Goal: Information Seeking & Learning: Check status

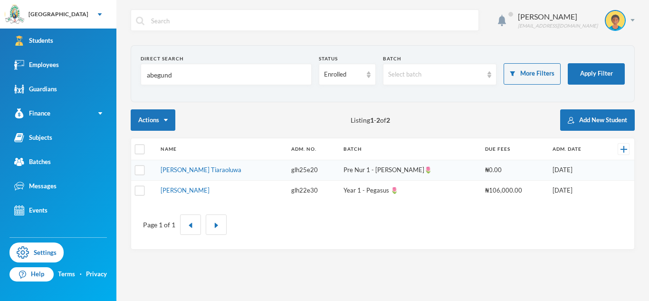
type input "abegunde"
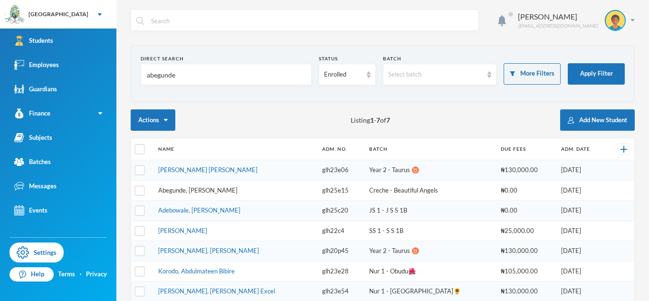
click at [215, 188] on link "Abegunde, [PERSON_NAME]" at bounding box center [197, 190] width 79 height 8
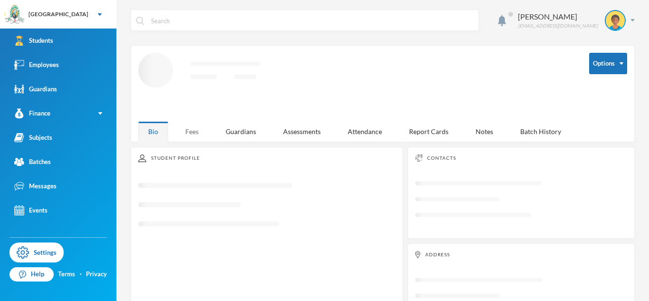
click at [196, 136] on div "Fees" at bounding box center [191, 131] width 33 height 20
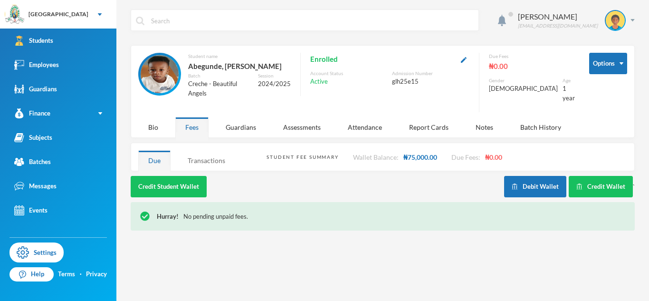
click at [223, 170] on div "Transactions" at bounding box center [206, 160] width 57 height 20
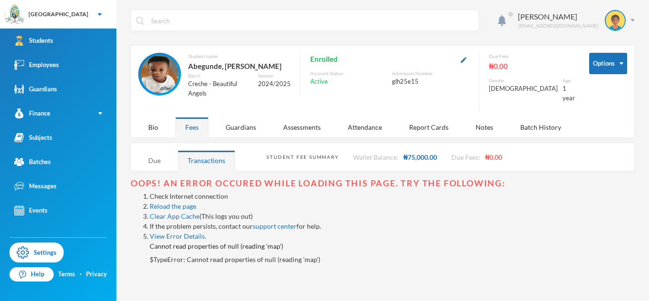
click at [161, 163] on div "Due" at bounding box center [154, 160] width 32 height 20
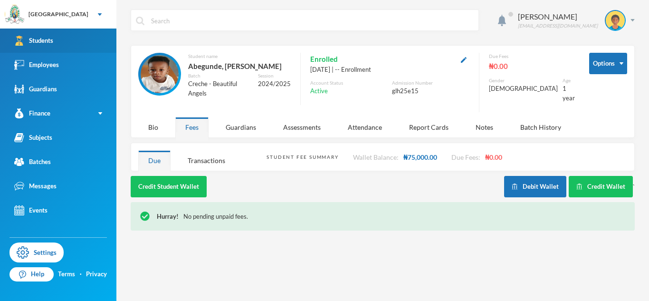
click at [96, 38] on link "Students" at bounding box center [58, 40] width 116 height 24
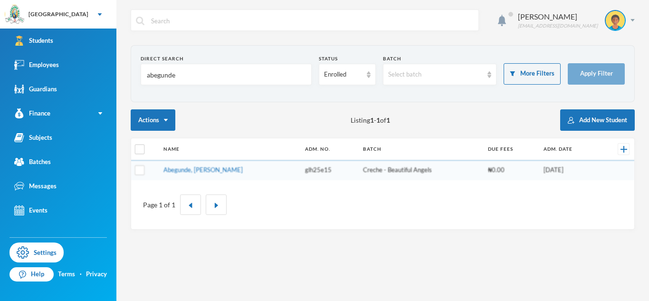
click at [162, 72] on input "abegunde" at bounding box center [226, 74] width 161 height 21
type input "[PERSON_NAME]"
click at [369, 79] on div "Enrolled" at bounding box center [347, 74] width 57 height 21
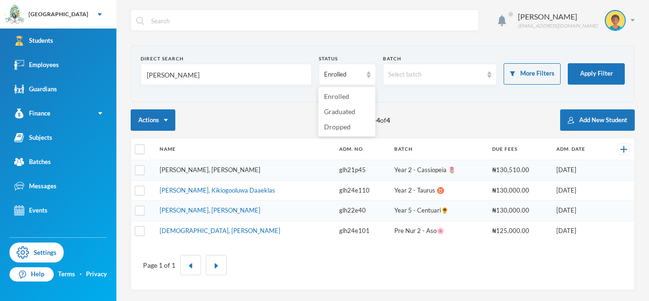
click at [208, 170] on link "[PERSON_NAME], [PERSON_NAME]" at bounding box center [210, 170] width 101 height 8
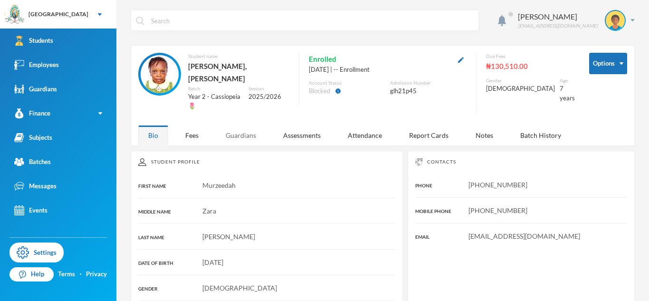
click at [250, 125] on div "Guardians" at bounding box center [241, 135] width 50 height 20
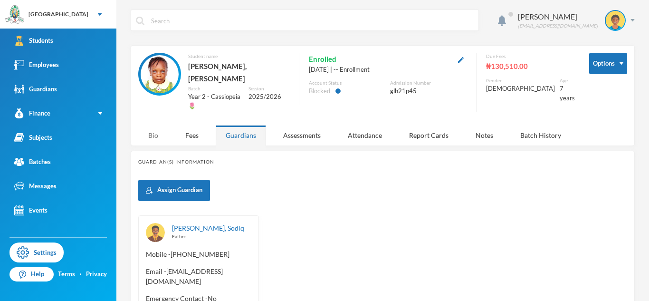
click at [158, 125] on div "Bio" at bounding box center [153, 135] width 30 height 20
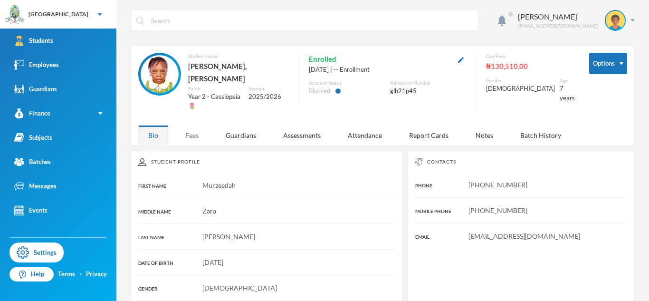
click at [196, 125] on div "Fees" at bounding box center [191, 135] width 33 height 20
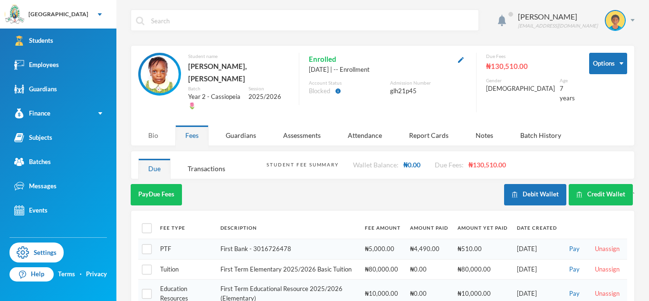
click at [156, 125] on div "Bio" at bounding box center [153, 135] width 30 height 20
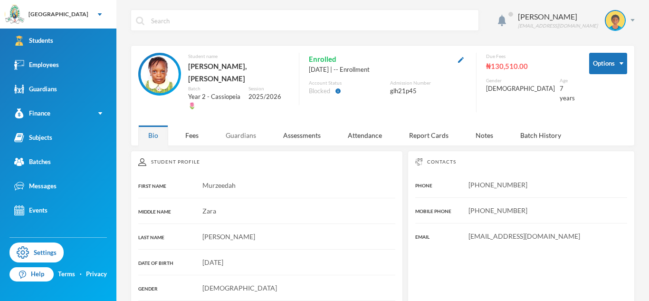
click at [251, 125] on div "Guardians" at bounding box center [241, 135] width 50 height 20
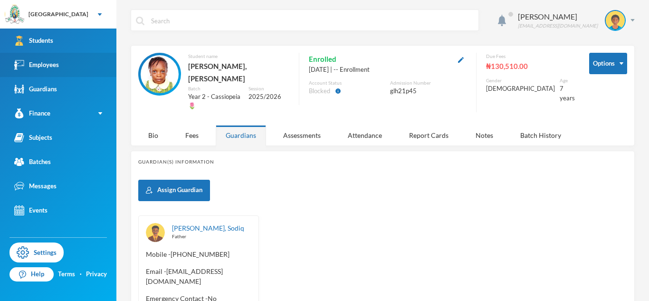
click at [58, 56] on link "Employees" at bounding box center [58, 65] width 116 height 24
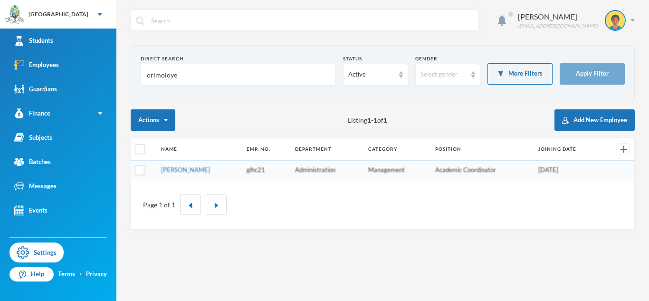
click at [157, 77] on input "orimoloye" at bounding box center [238, 74] width 185 height 21
type input "Enebeli"
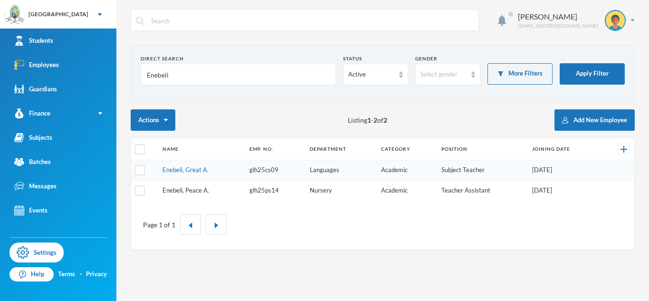
click at [192, 189] on link "Enebeli, Peace A." at bounding box center [185, 190] width 47 height 8
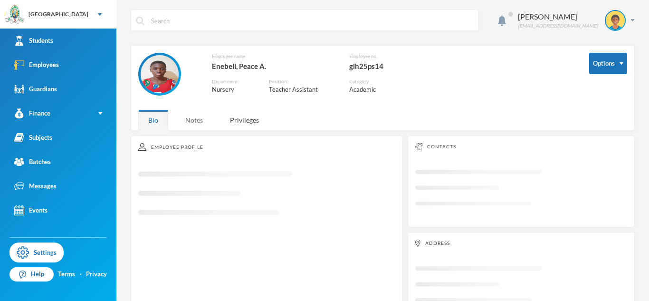
click at [205, 118] on div "Notes" at bounding box center [194, 120] width 38 height 20
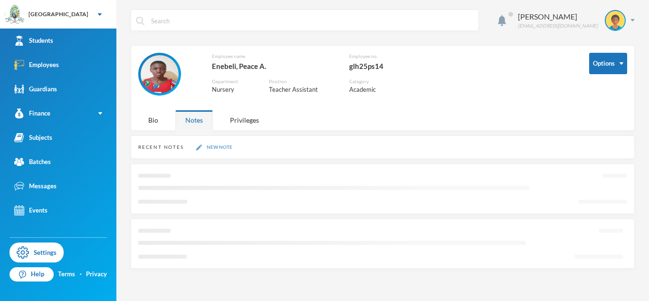
click at [214, 145] on button "New Note" at bounding box center [214, 147] width 42 height 8
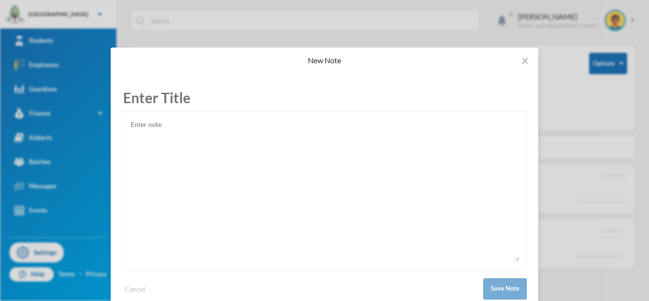
click at [251, 141] on textarea at bounding box center [324, 189] width 389 height 142
paste textarea "[DATE] Peace Enebeli [STREET_ADDRESS], Dalemo Alakuko. Dear Miss Peace, Invitat…"
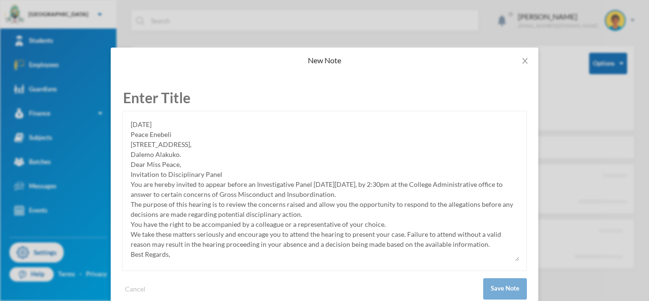
type textarea "[DATE] Peace Enebeli [STREET_ADDRESS], Dalemo Alakuko. Dear Miss Peace, Invitat…"
click at [180, 97] on input "text" at bounding box center [324, 98] width 405 height 26
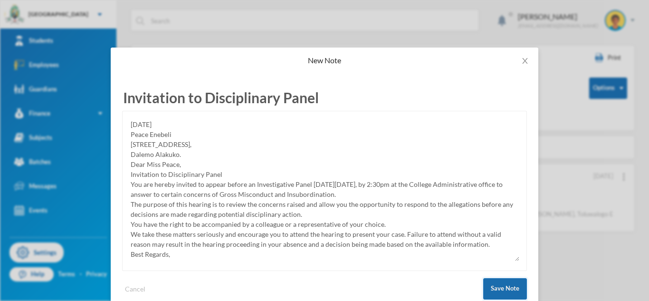
type input "Invitation to Disciplinary Panel"
click at [511, 290] on button "Save Note" at bounding box center [505, 288] width 44 height 21
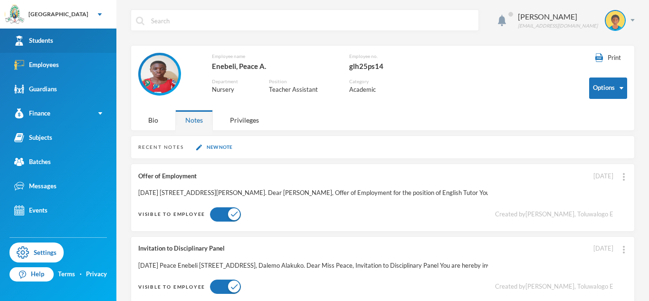
click at [102, 34] on link "Students" at bounding box center [58, 40] width 116 height 24
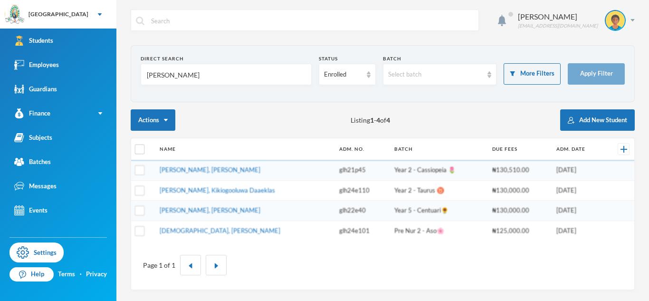
click at [152, 79] on input "[PERSON_NAME]" at bounding box center [226, 74] width 161 height 21
type input "kehinde"
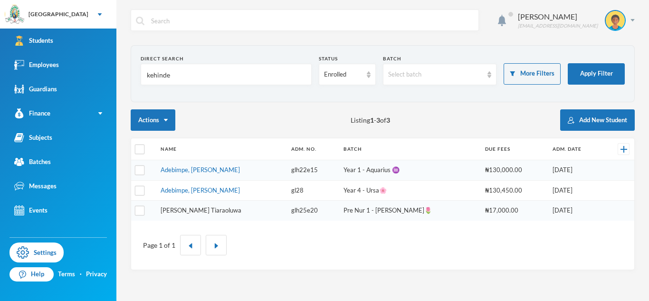
click at [218, 211] on link "[PERSON_NAME] Tiaraoluwa" at bounding box center [201, 210] width 81 height 8
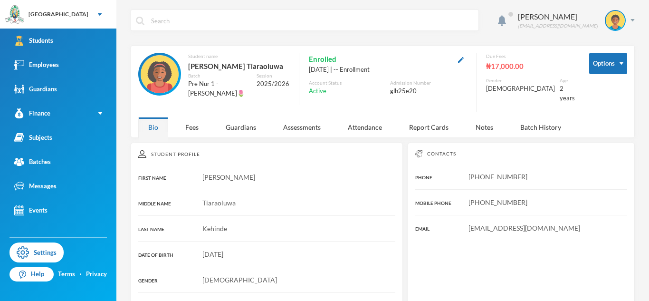
click at [193, 131] on div "[PERSON_NAME] [PERSON_NAME][EMAIL_ADDRESS][DOMAIN_NAME] Options Student name [P…" at bounding box center [382, 150] width 532 height 301
click at [193, 129] on div "Fees" at bounding box center [191, 127] width 33 height 20
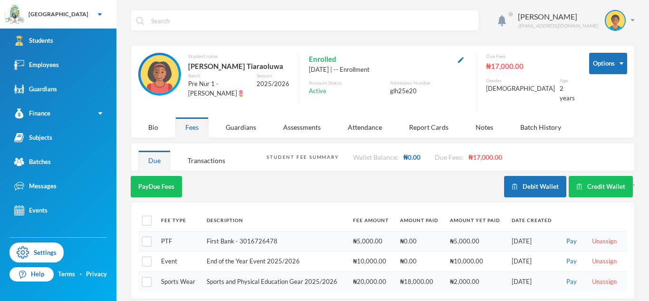
scroll to position [0, 0]
click at [253, 216] on th "Description" at bounding box center [275, 219] width 146 height 21
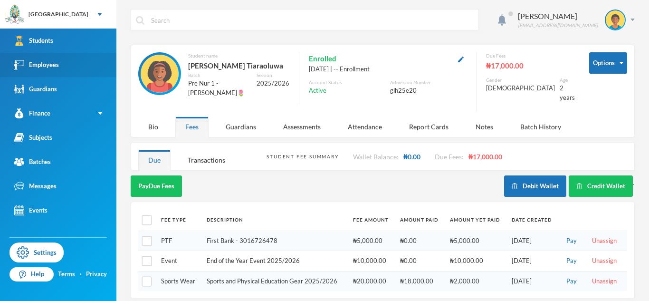
click at [69, 70] on link "Employees" at bounding box center [58, 65] width 116 height 24
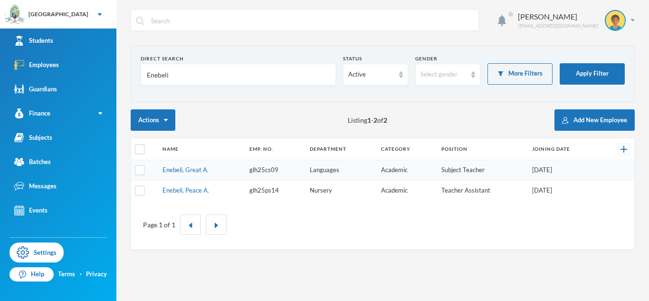
click at [165, 73] on input "Enebeli" at bounding box center [238, 74] width 185 height 21
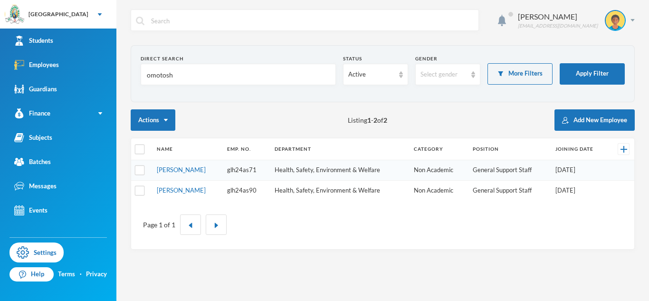
type input "omotosho"
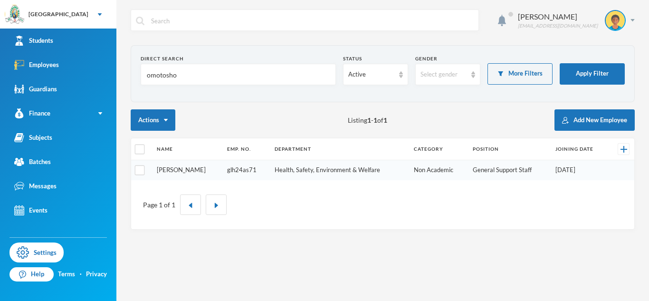
click at [195, 169] on link "[PERSON_NAME]" at bounding box center [181, 170] width 49 height 8
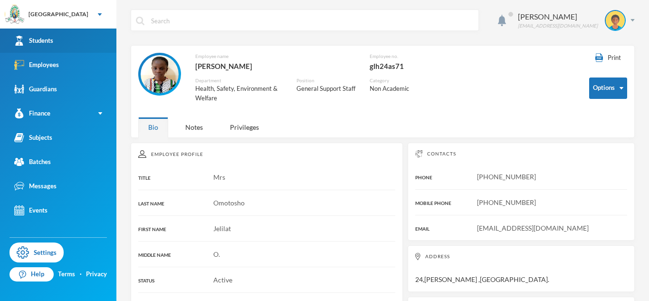
click at [92, 38] on link "Students" at bounding box center [58, 40] width 116 height 24
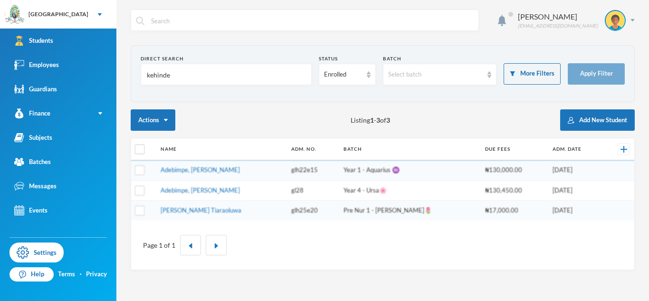
click at [160, 76] on input "kehinde" at bounding box center [226, 74] width 161 height 21
type input "K"
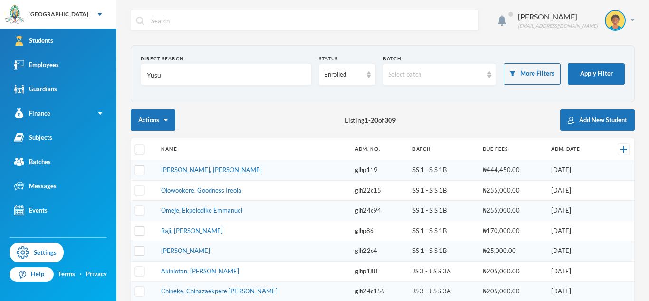
type input "[PERSON_NAME]"
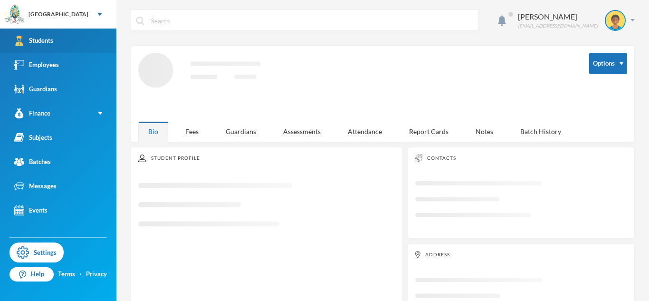
click at [92, 38] on link "Students" at bounding box center [58, 40] width 116 height 24
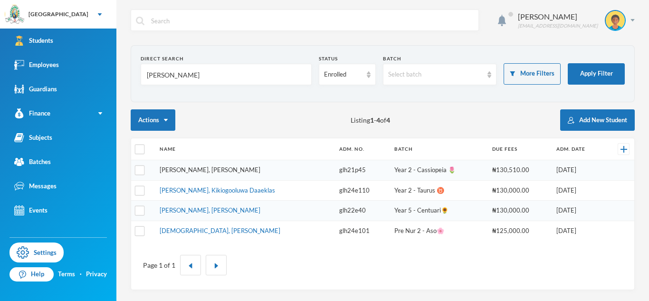
click at [201, 170] on link "[PERSON_NAME], [PERSON_NAME]" at bounding box center [210, 170] width 101 height 8
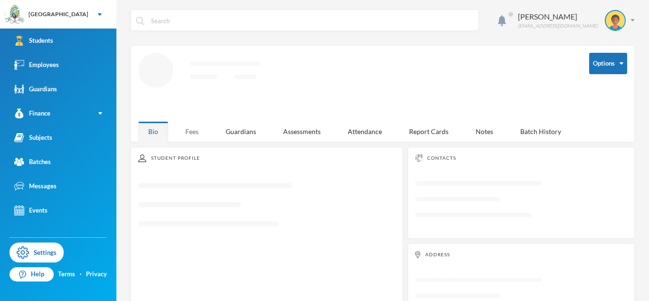
click at [187, 133] on div "Fees" at bounding box center [191, 131] width 33 height 20
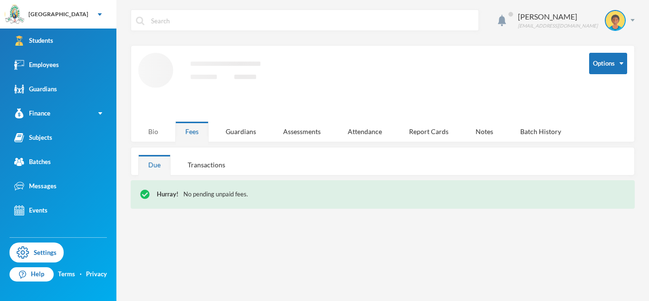
click at [160, 133] on div "Bio" at bounding box center [153, 131] width 30 height 20
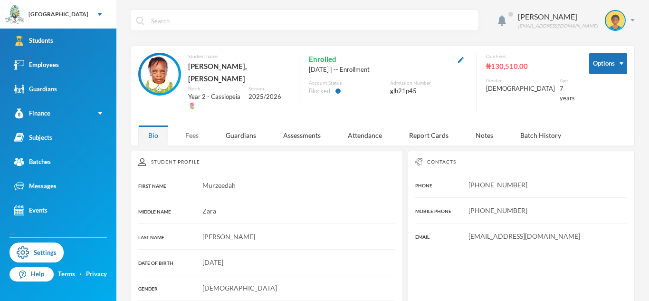
click at [179, 125] on div "Fees" at bounding box center [191, 135] width 33 height 20
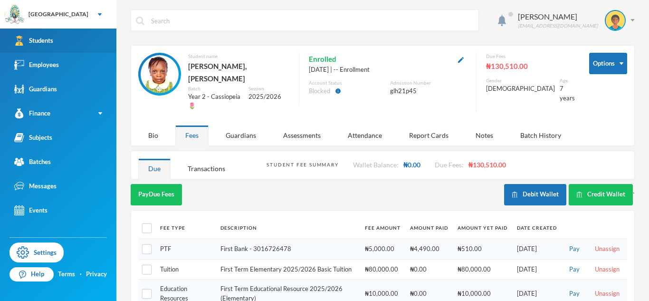
click at [68, 41] on link "Students" at bounding box center [58, 40] width 116 height 24
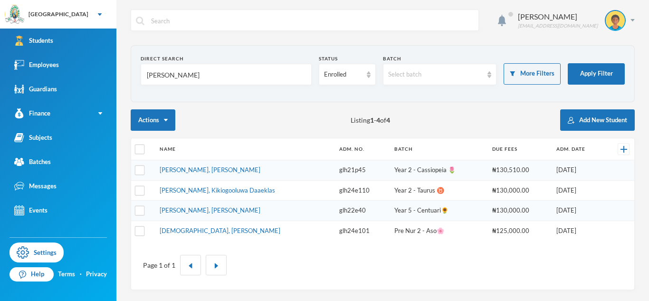
click at [151, 78] on input "[PERSON_NAME]" at bounding box center [226, 74] width 161 height 21
type input "A"
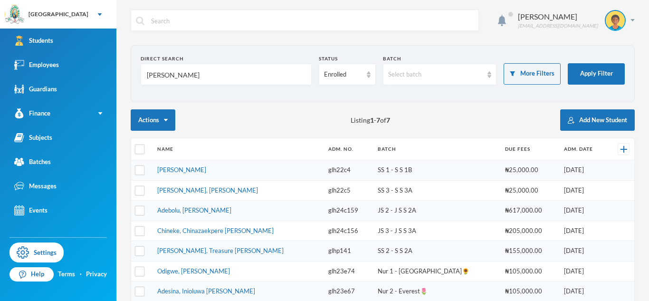
click at [161, 77] on input "[PERSON_NAME]" at bounding box center [226, 74] width 161 height 21
type input "[PERSON_NAME]"
